Goal: Find specific page/section: Find specific page/section

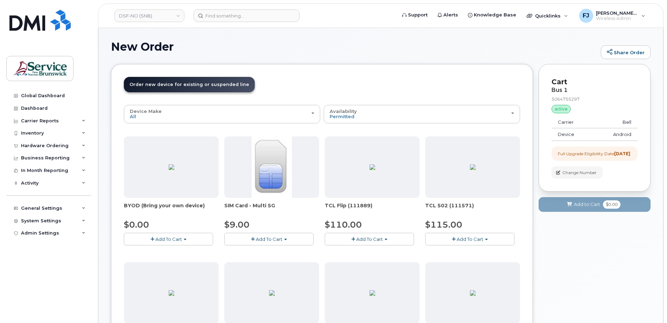
scroll to position [31, 0]
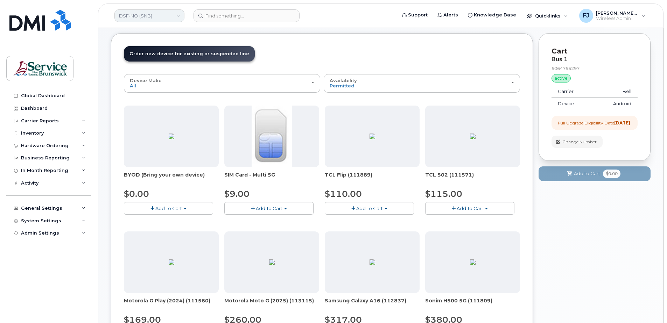
click at [170, 14] on link "DSF-NO (SNB)" at bounding box center [149, 15] width 70 height 13
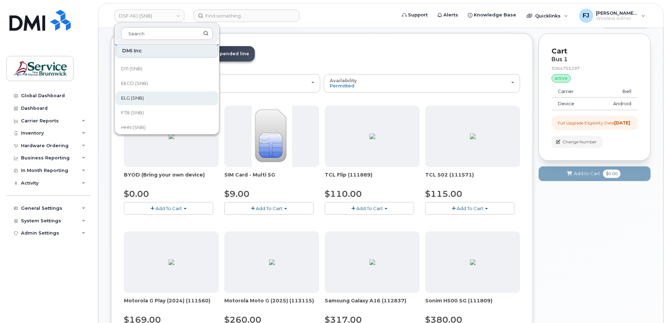
scroll to position [129, 0]
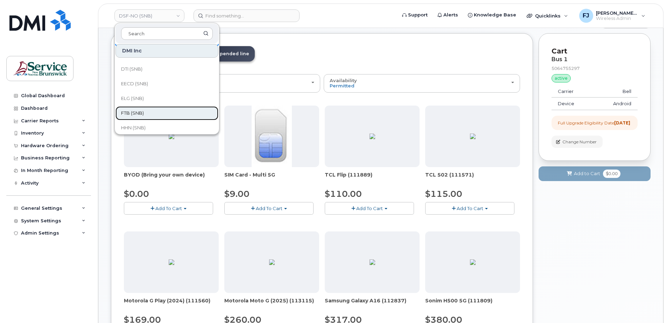
click at [135, 111] on span "FTB (SNB)" at bounding box center [132, 113] width 23 height 7
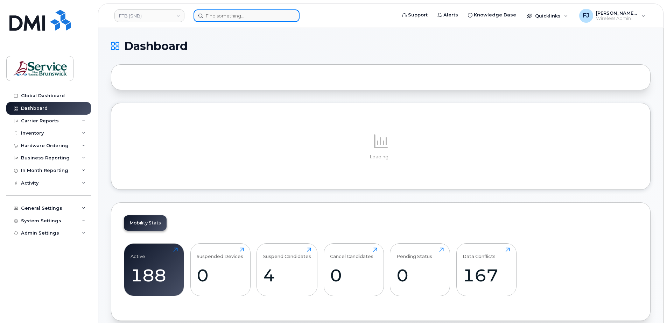
click at [239, 16] on input at bounding box center [247, 15] width 106 height 13
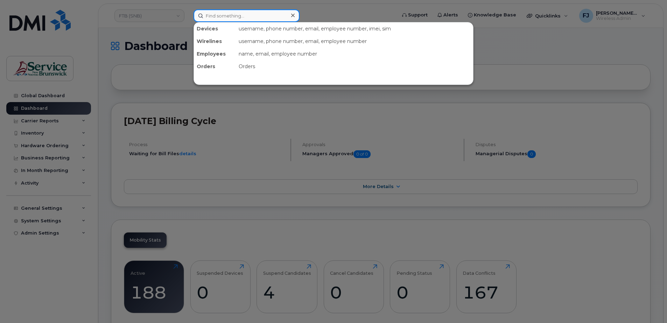
paste input "5062603499"
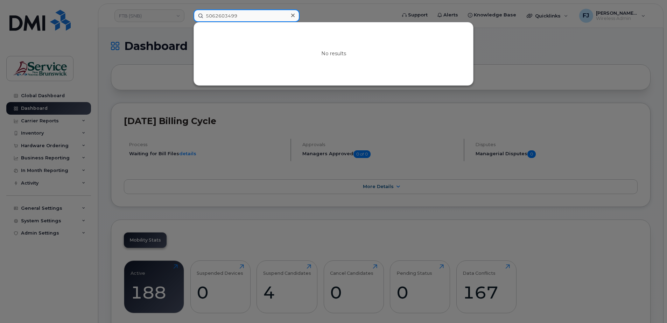
type input "5062603499"
click at [326, 9] on div at bounding box center [333, 161] width 667 height 323
